Goal: Task Accomplishment & Management: Use online tool/utility

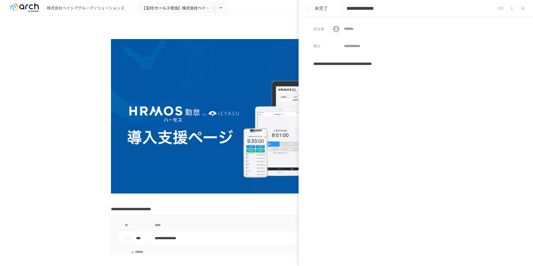
scroll to position [697, 0]
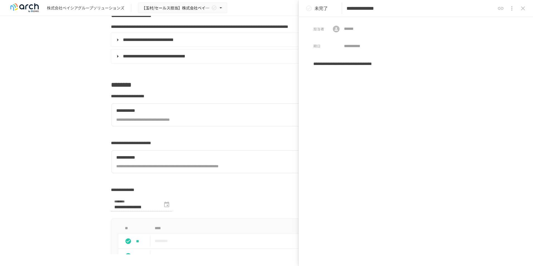
click at [521, 11] on icon "close drawer" at bounding box center [523, 8] width 7 height 7
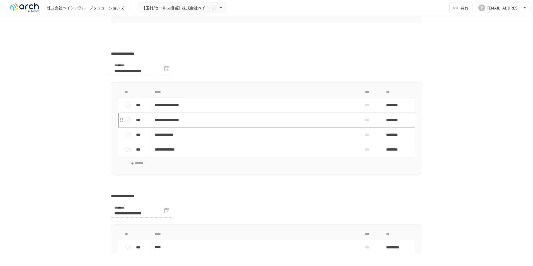
scroll to position [768, 0]
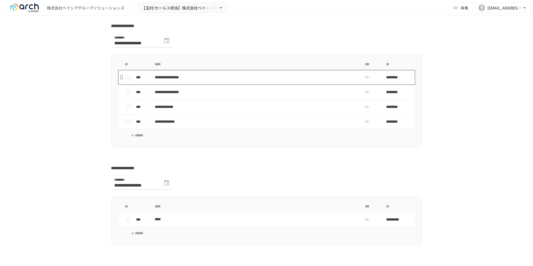
click at [186, 81] on p "**********" at bounding box center [255, 77] width 200 height 7
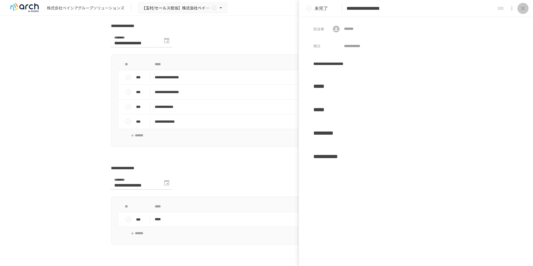
click at [524, 7] on icon "close drawer" at bounding box center [523, 8] width 7 height 7
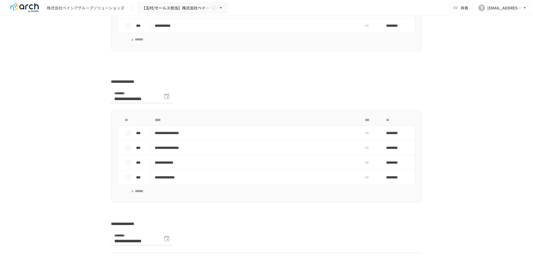
scroll to position [740, 0]
